Goal: Task Accomplishment & Management: Manage account settings

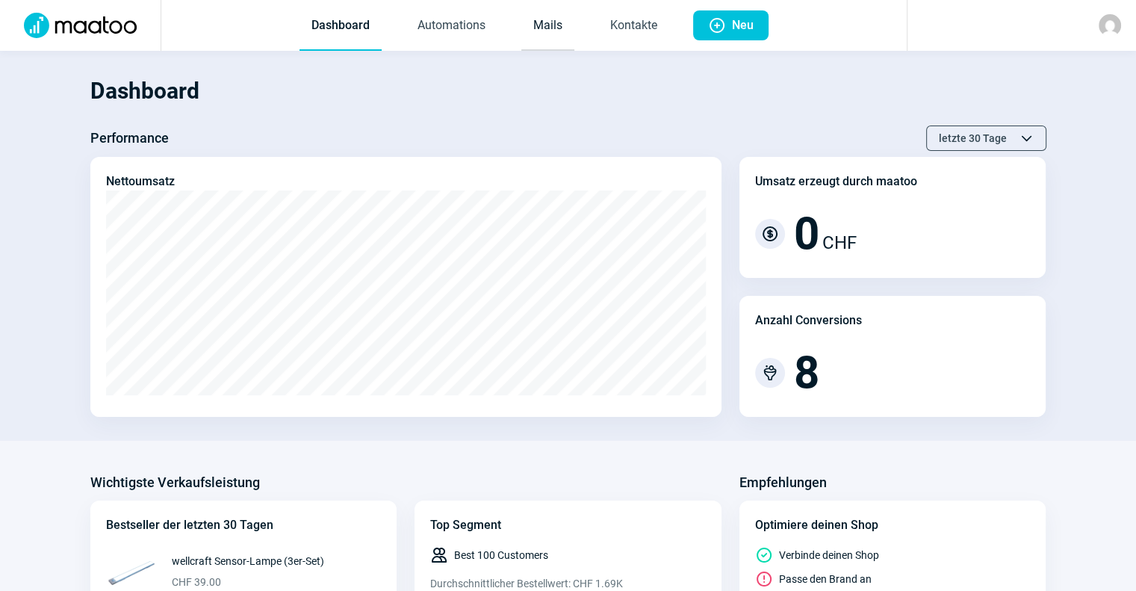
click at [530, 41] on link "Mails" at bounding box center [547, 25] width 53 height 49
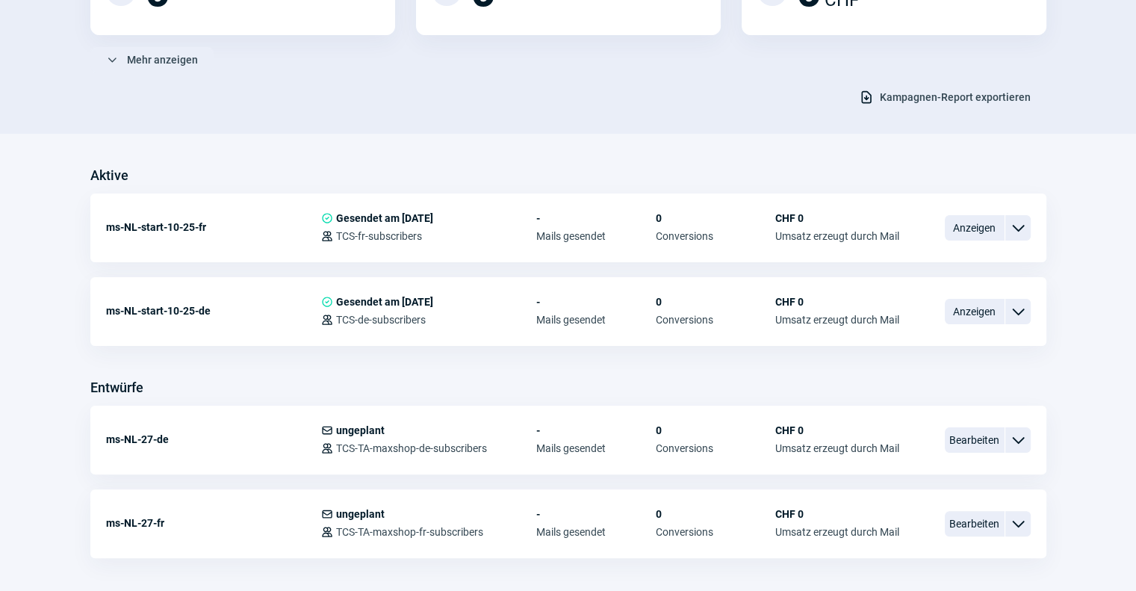
scroll to position [252, 0]
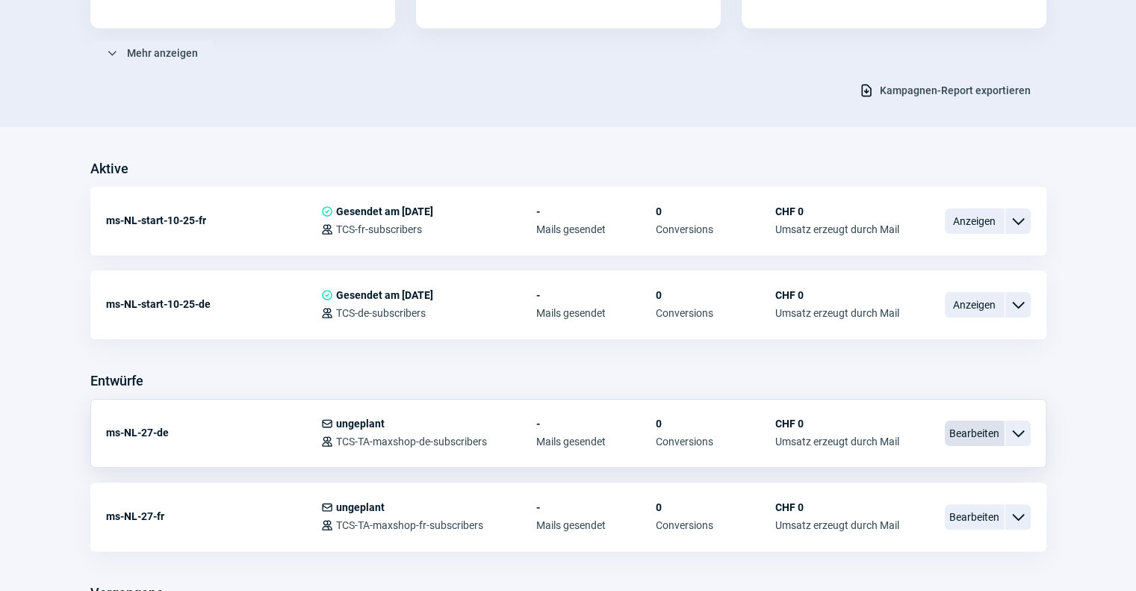
click at [963, 430] on span "Bearbeiten" at bounding box center [975, 432] width 60 height 25
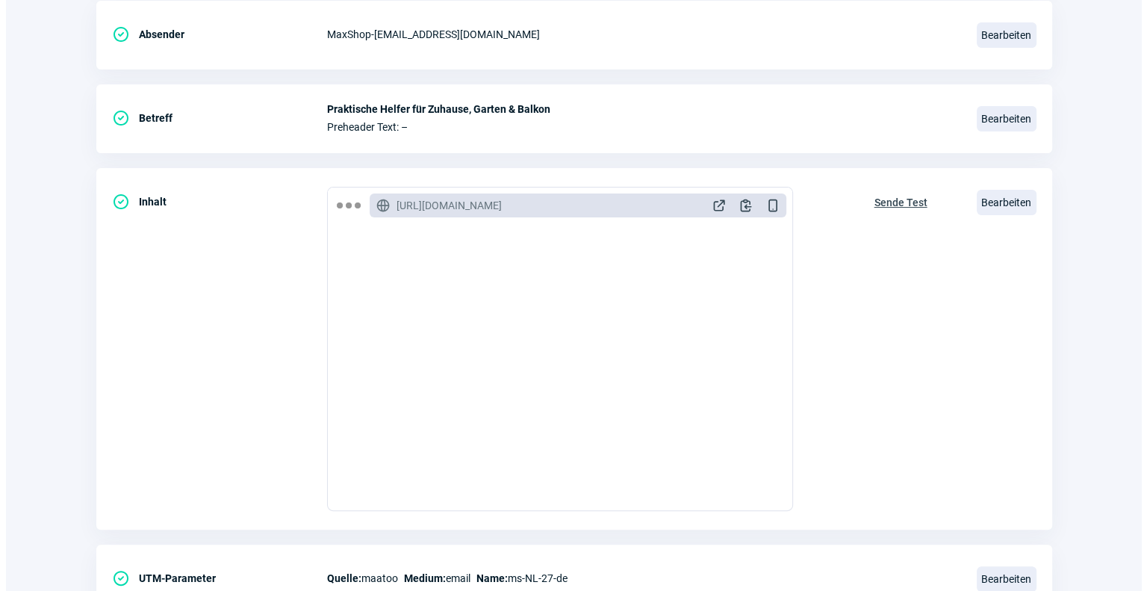
scroll to position [322, 0]
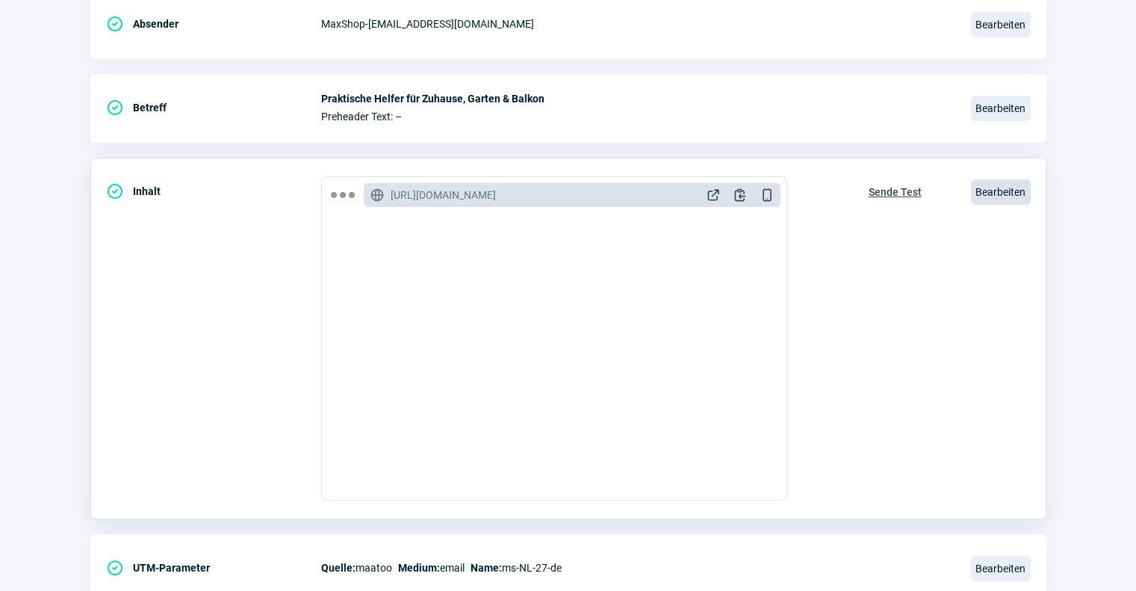
click at [1003, 179] on span "Bearbeiten" at bounding box center [1001, 191] width 60 height 25
